Goal: Task Accomplishment & Management: Manage account settings

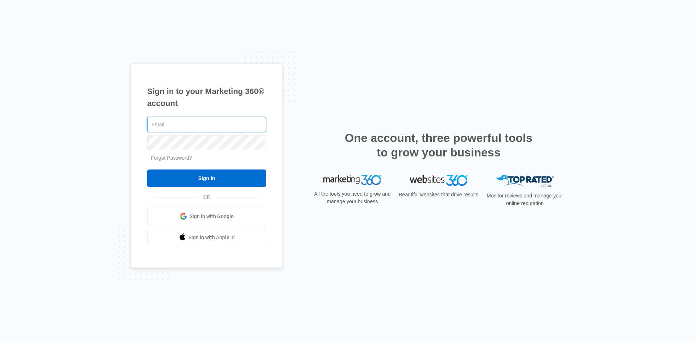
click at [195, 122] on input "text" at bounding box center [206, 124] width 119 height 15
type input "[EMAIL_ADDRESS][DOMAIN_NAME]"
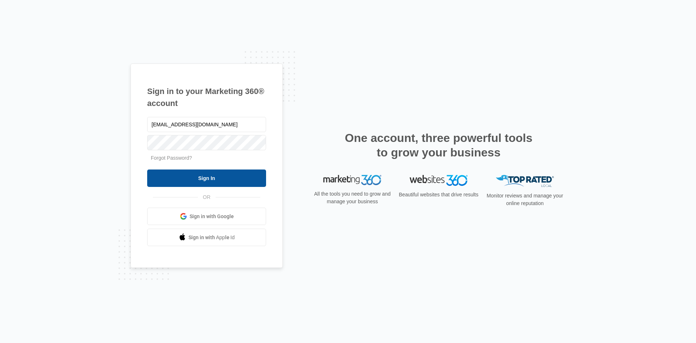
click at [208, 180] on input "Sign In" at bounding box center [206, 177] width 119 height 17
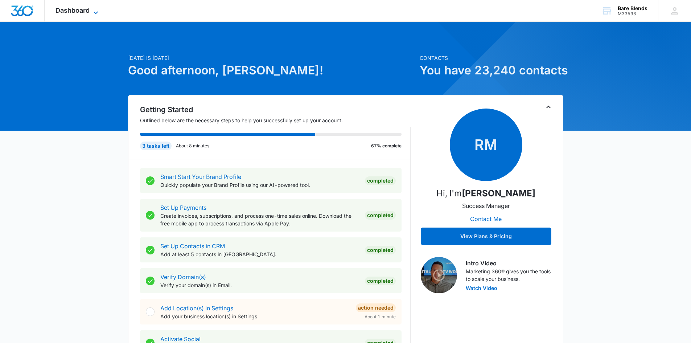
click at [77, 12] on span "Dashboard" at bounding box center [72, 11] width 34 height 8
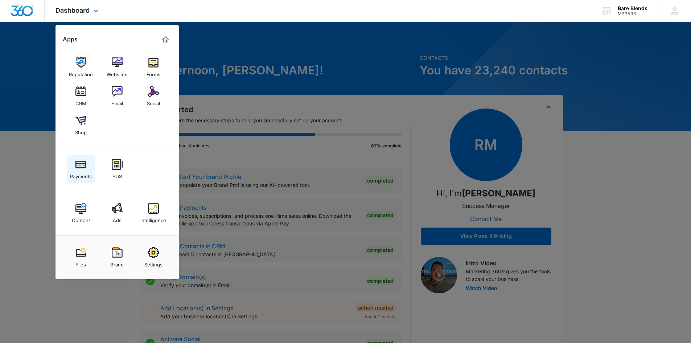
click at [78, 176] on div "Payments" at bounding box center [81, 174] width 22 height 9
